Goal: Navigation & Orientation: Find specific page/section

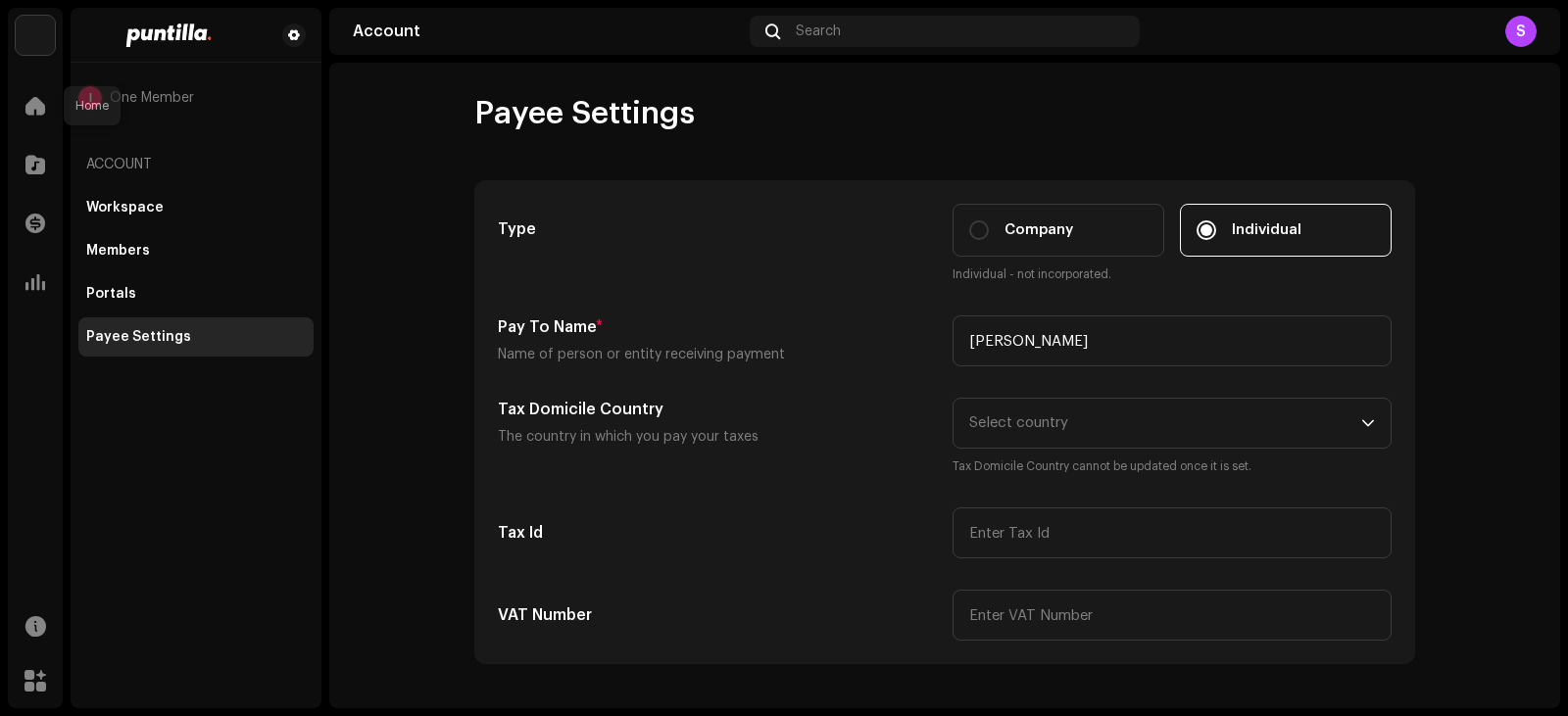
drag, startPoint x: 29, startPoint y: 91, endPoint x: 33, endPoint y: 69, distance: 22.4
click at [29, 93] on div at bounding box center [36, 106] width 40 height 40
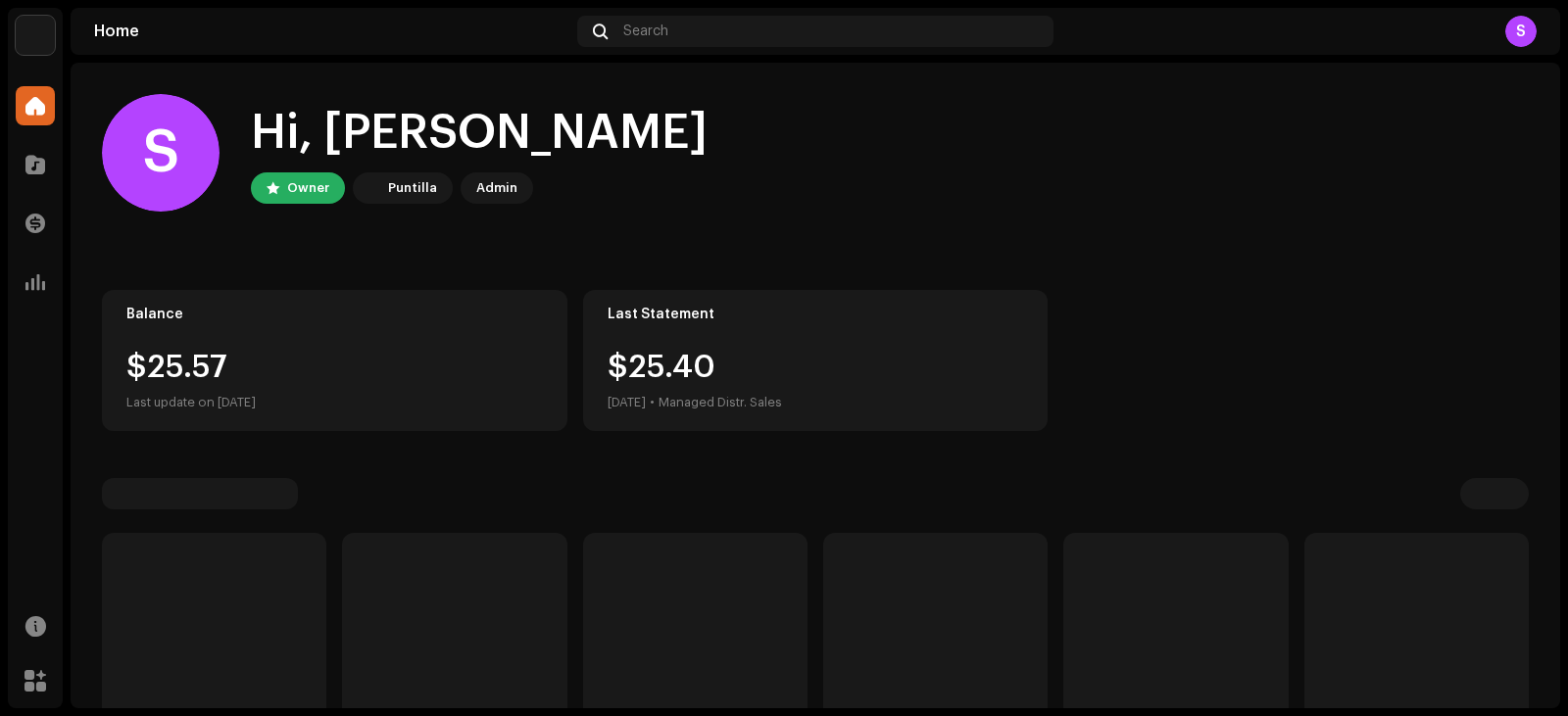
click at [29, 40] on img at bounding box center [36, 36] width 40 height 40
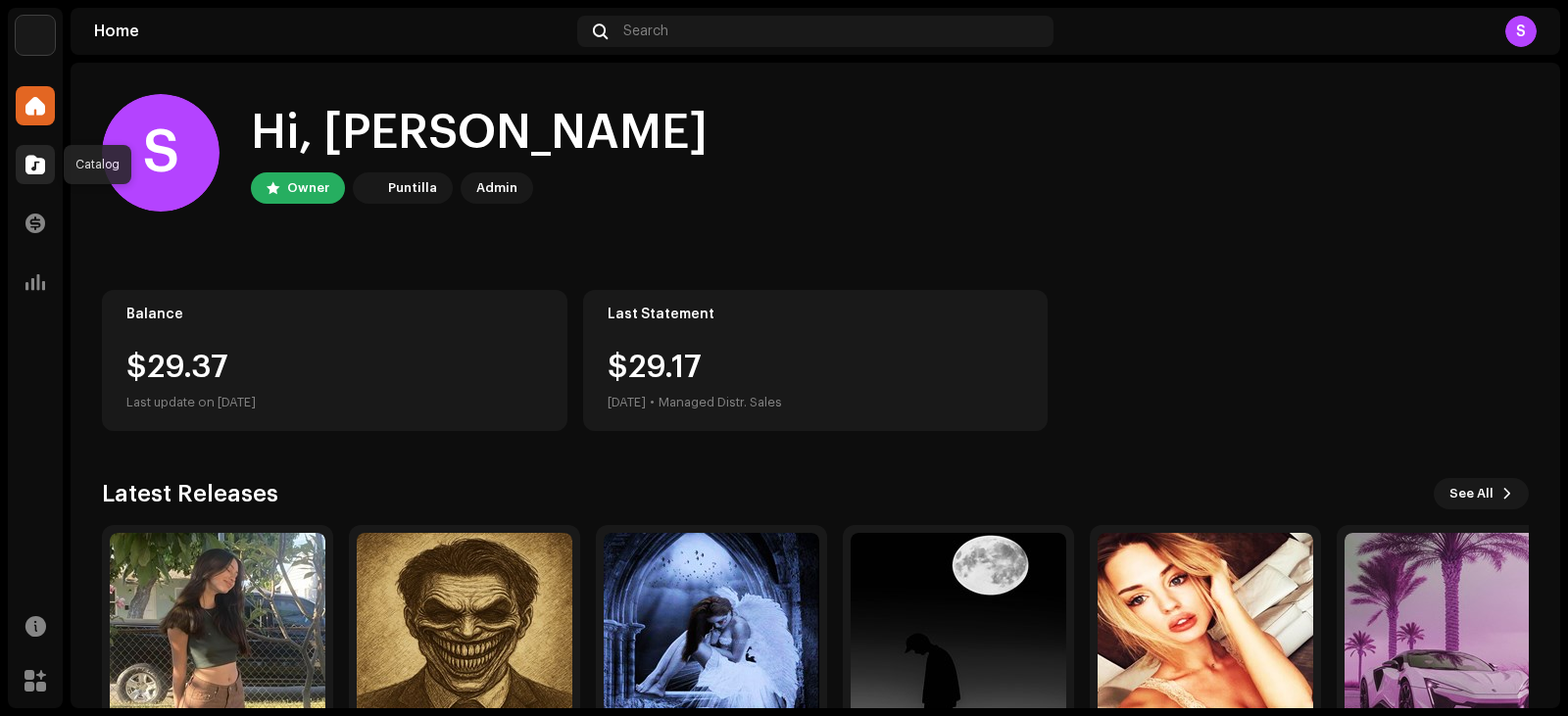
click at [42, 157] on span at bounding box center [36, 165] width 20 height 16
click at [36, 218] on span at bounding box center [36, 223] width 20 height 16
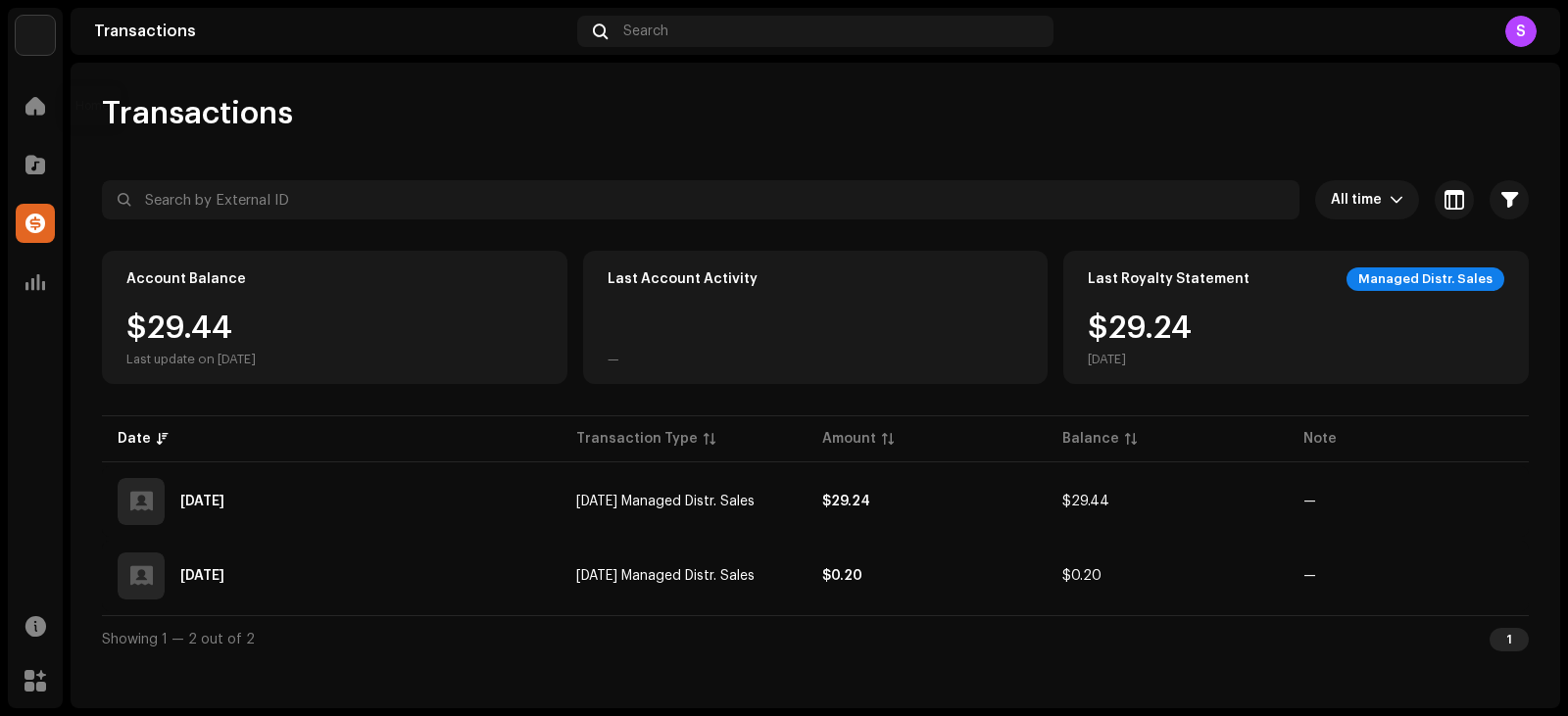
drag, startPoint x: 42, startPoint y: 86, endPoint x: 47, endPoint y: 37, distance: 49.3
click at [42, 70] on div "Setup Music Home Catalog Transactions Analytics Resources Marketplace" at bounding box center [36, 358] width 55 height 700
click at [47, 37] on img at bounding box center [36, 36] width 40 height 40
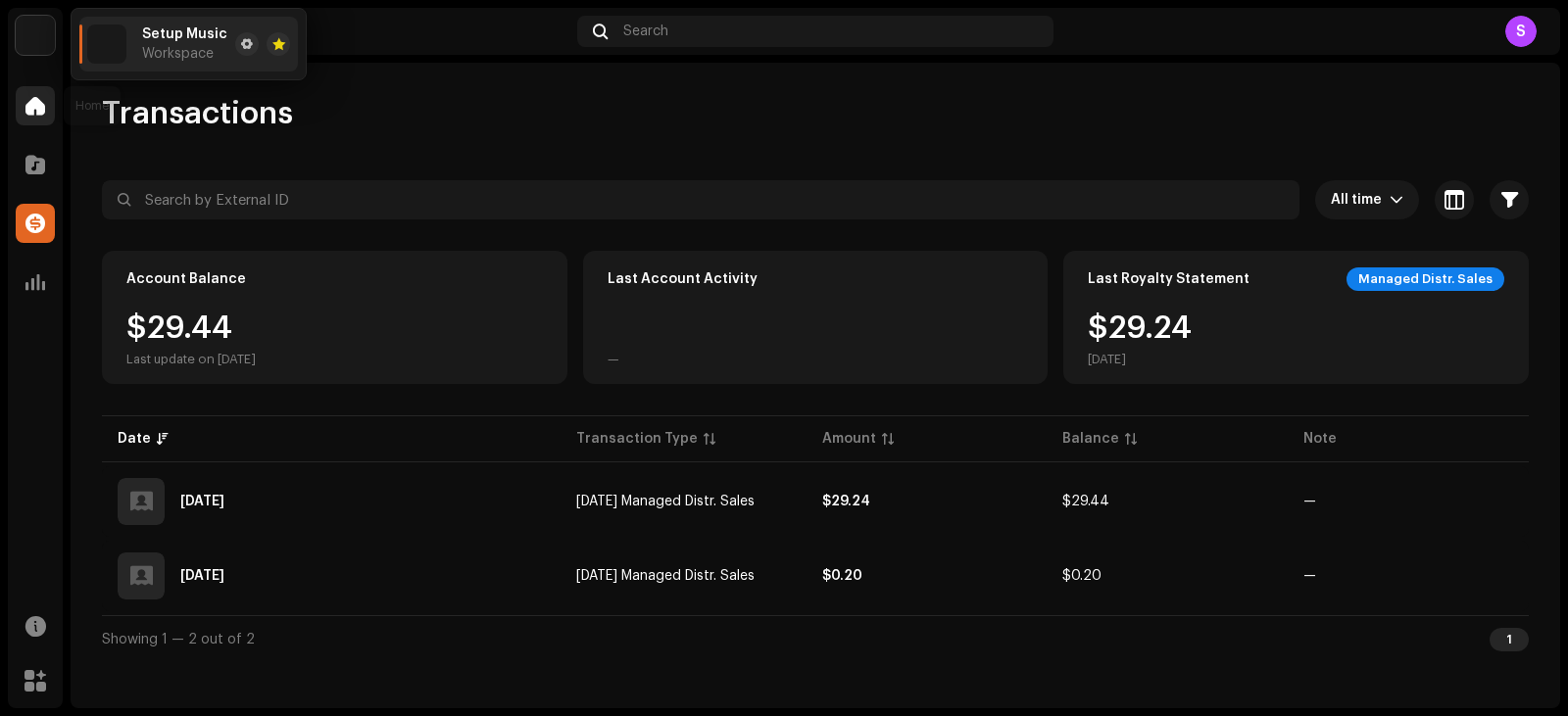
click at [37, 106] on span at bounding box center [36, 106] width 20 height 16
